Goal: Transaction & Acquisition: Book appointment/travel/reservation

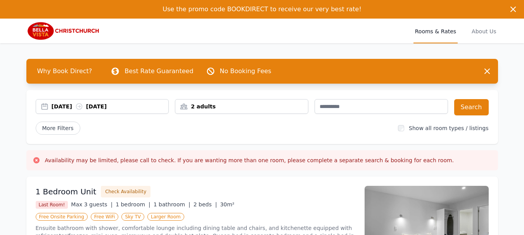
click at [72, 106] on div "[DATE] [DATE]" at bounding box center [110, 107] width 117 height 8
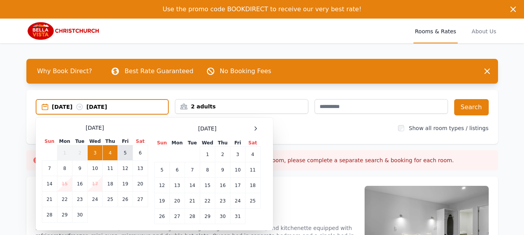
click at [126, 155] on td "5" at bounding box center [125, 153] width 15 height 16
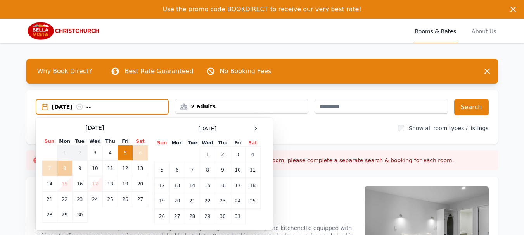
click at [66, 171] on td "8" at bounding box center [64, 169] width 15 height 16
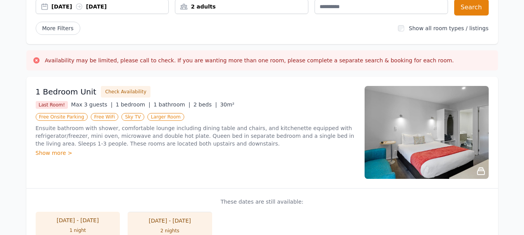
scroll to position [23, 0]
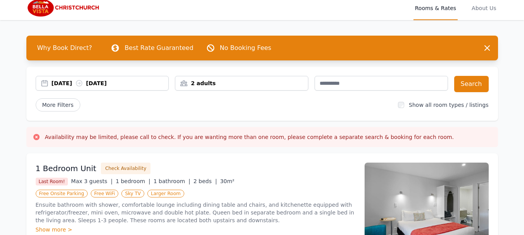
click at [236, 85] on div "2 adults" at bounding box center [241, 83] width 133 height 8
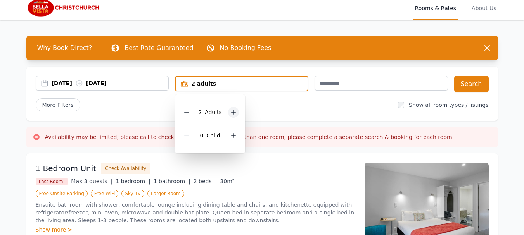
click at [230, 113] on icon at bounding box center [233, 112] width 6 height 6
click at [468, 82] on button "Search" at bounding box center [471, 84] width 35 height 16
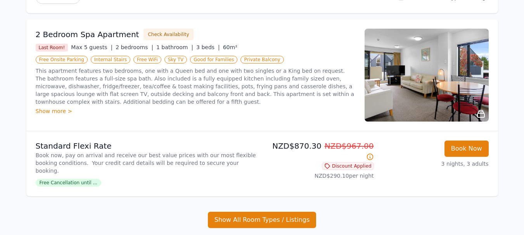
scroll to position [124, 0]
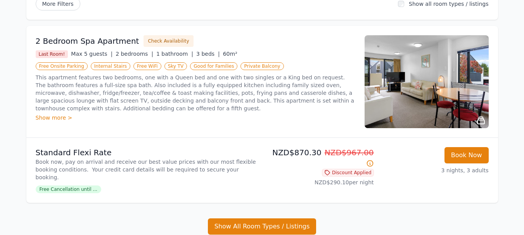
click at [52, 117] on div "Show more >" at bounding box center [195, 118] width 319 height 8
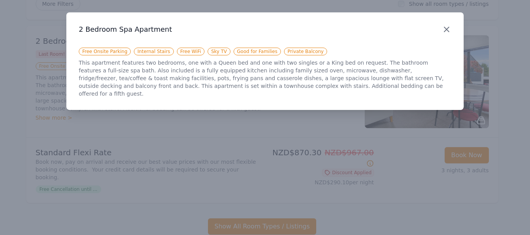
click at [449, 29] on icon "button" at bounding box center [446, 29] width 9 height 9
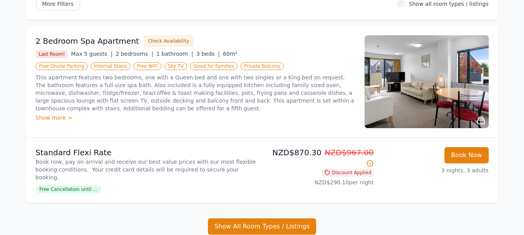
click at [471, 97] on img at bounding box center [426, 81] width 124 height 93
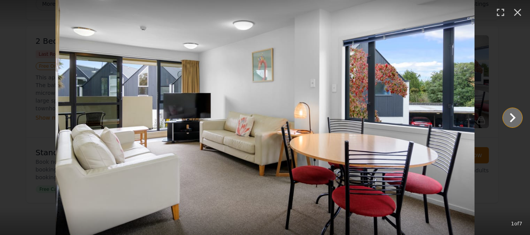
click at [507, 112] on icon "Show slide 2 of 7" at bounding box center [512, 118] width 19 height 19
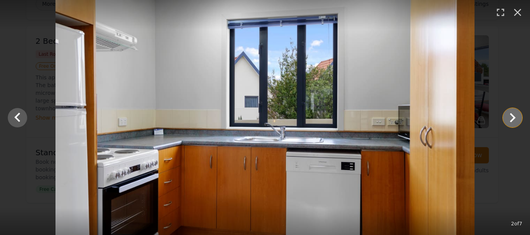
click at [507, 112] on icon "Show slide 3 of 7" at bounding box center [512, 118] width 19 height 19
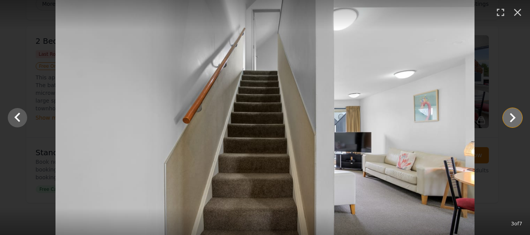
click at [507, 112] on icon "Show slide 4 of 7" at bounding box center [512, 118] width 19 height 19
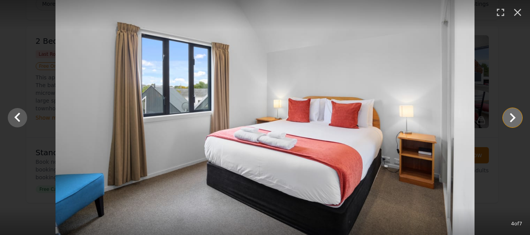
click at [507, 112] on icon "Show slide 5 of 7" at bounding box center [512, 118] width 19 height 19
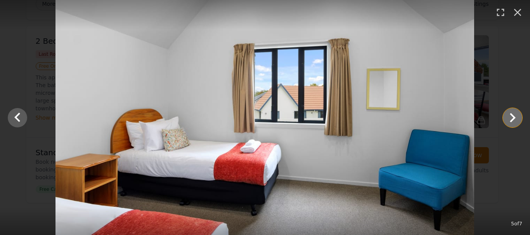
click at [507, 112] on icon "Show slide 6 of 7" at bounding box center [512, 118] width 19 height 19
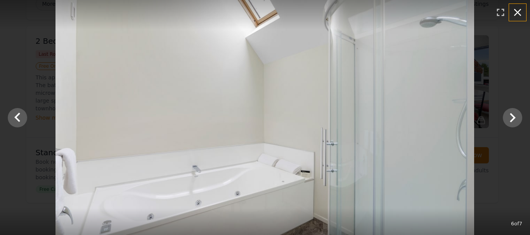
click at [517, 13] on icon "button" at bounding box center [517, 12] width 12 height 12
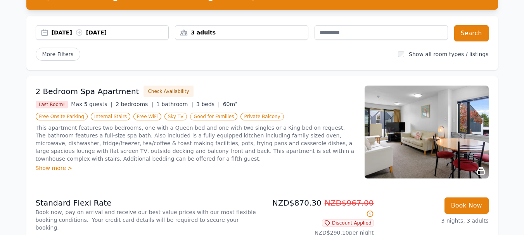
scroll to position [0, 0]
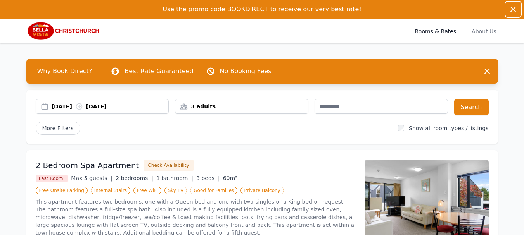
click at [515, 7] on icon "button" at bounding box center [513, 9] width 5 height 5
